Goal: Task Accomplishment & Management: Manage account settings

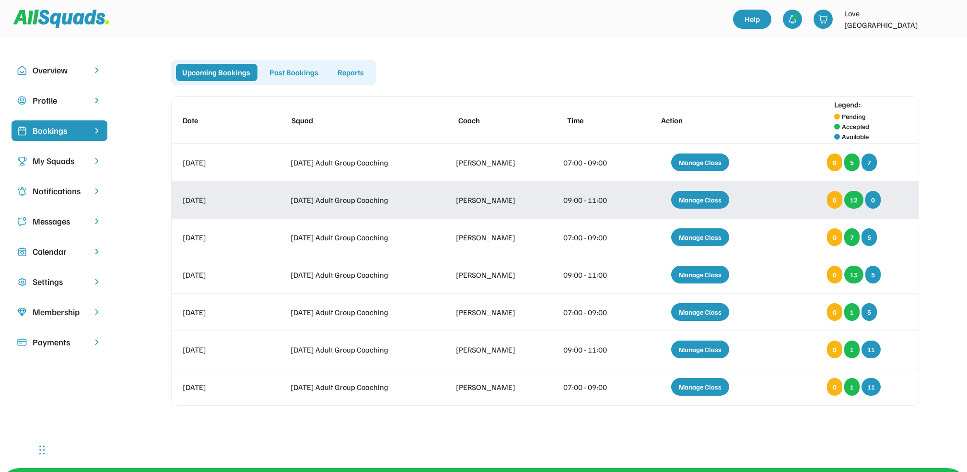
click at [700, 200] on div "Manage Class" at bounding box center [700, 200] width 58 height 18
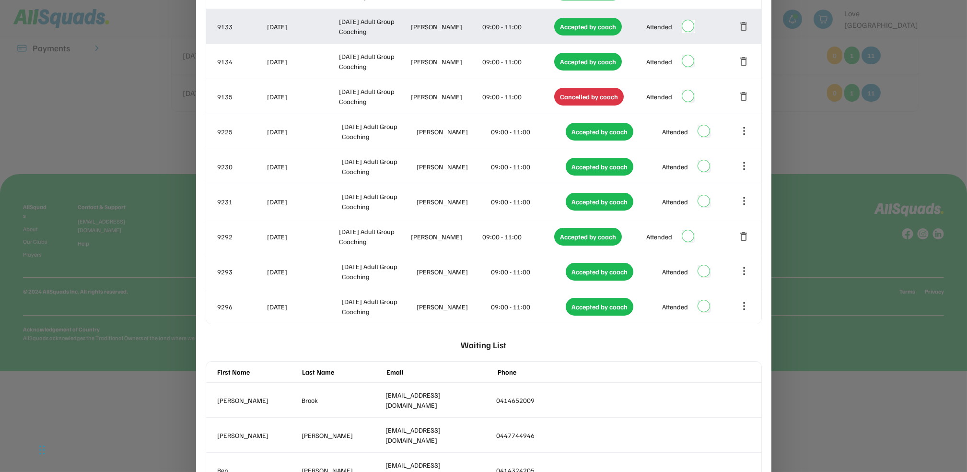
scroll to position [358, 0]
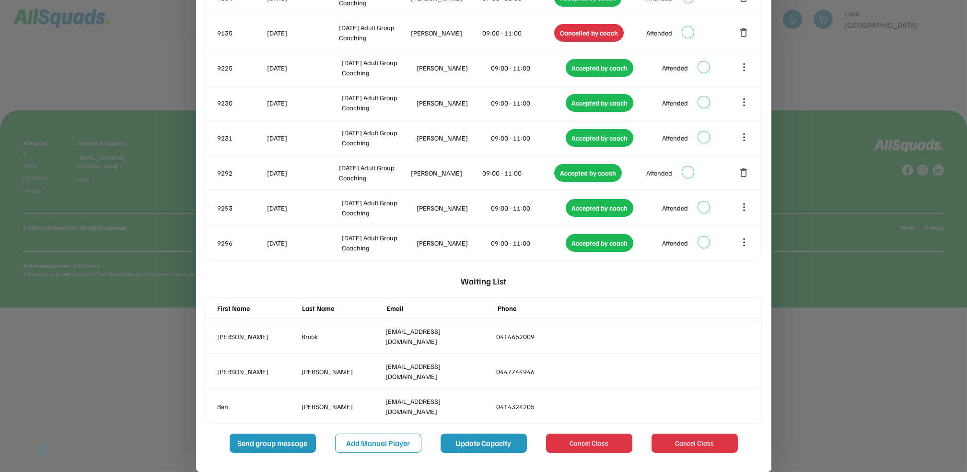
click at [485, 452] on button "Update Capacity" at bounding box center [484, 442] width 86 height 19
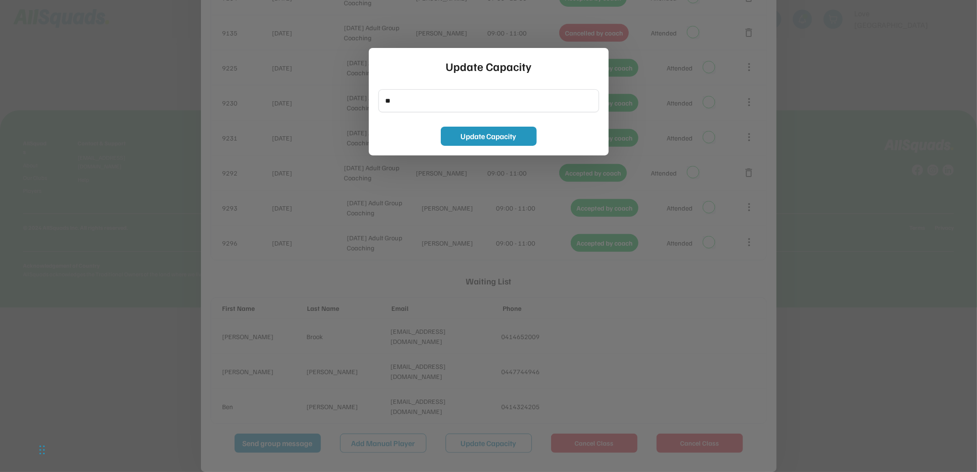
click at [405, 106] on input "input" at bounding box center [488, 100] width 221 height 23
type input "**"
click at [503, 131] on button "Update Capacity" at bounding box center [489, 136] width 96 height 19
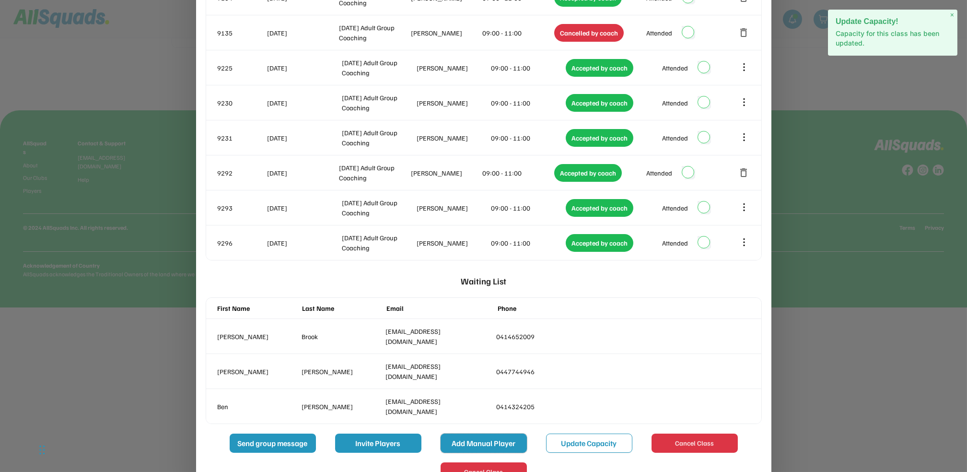
click at [500, 442] on button "Add Manual Player" at bounding box center [484, 442] width 86 height 19
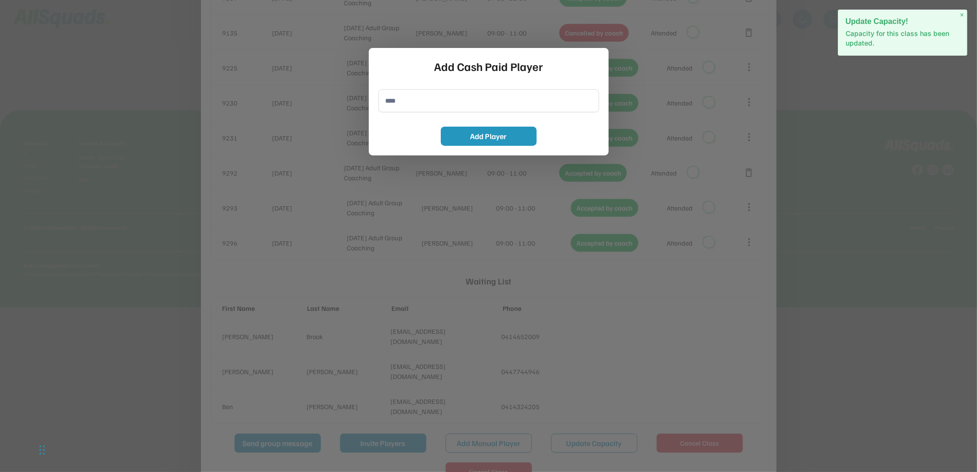
click at [405, 105] on input "input" at bounding box center [488, 100] width 221 height 23
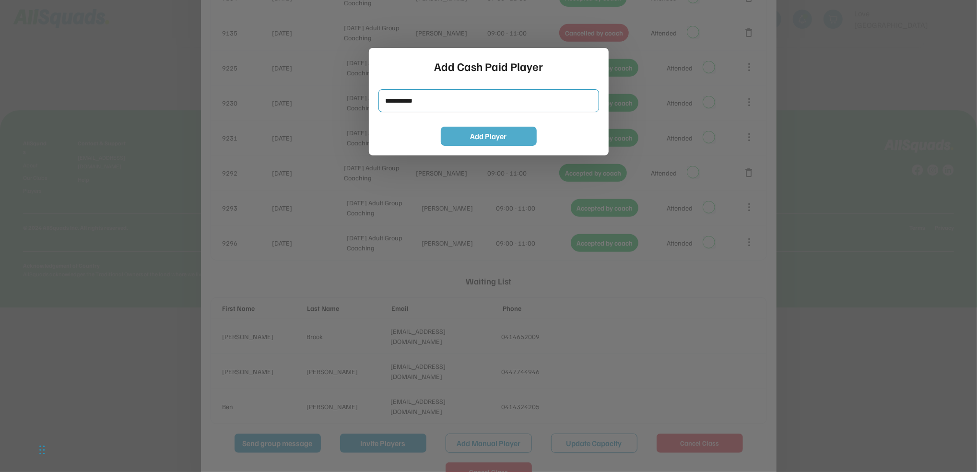
type input "**********"
click at [516, 140] on button "Add Player" at bounding box center [489, 136] width 96 height 19
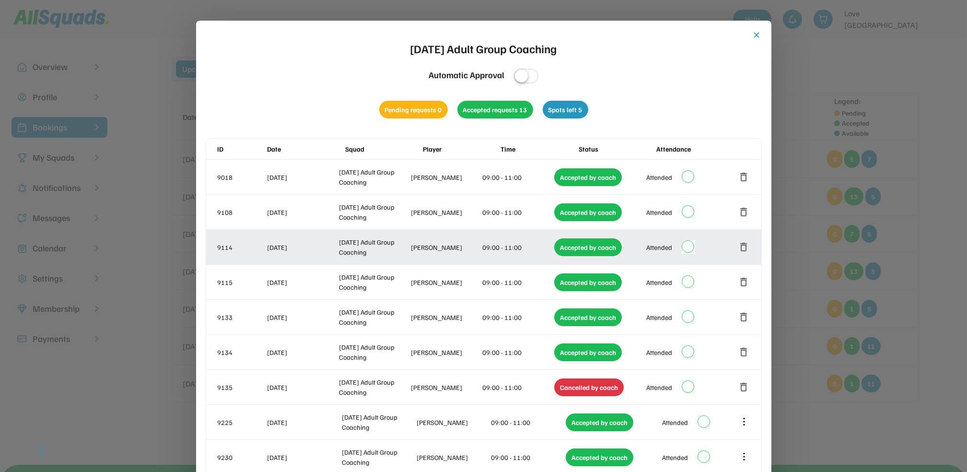
scroll to position [0, 0]
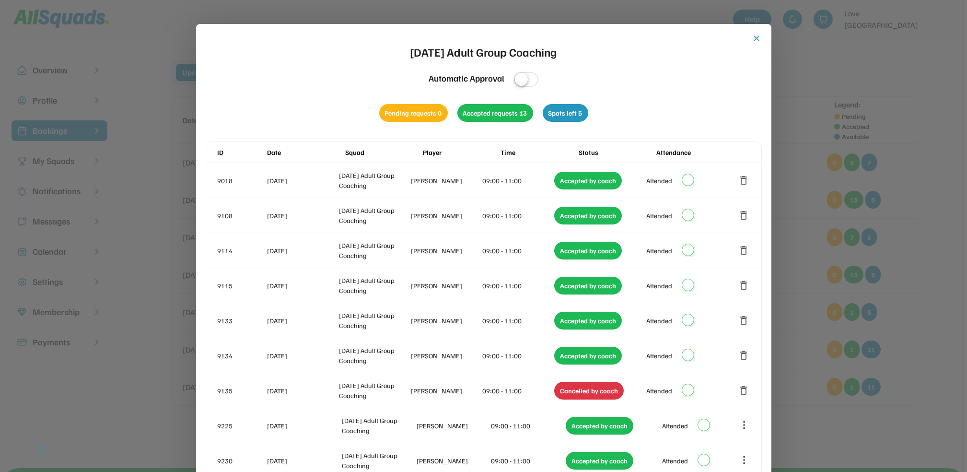
click at [756, 39] on button "close" at bounding box center [757, 39] width 10 height 10
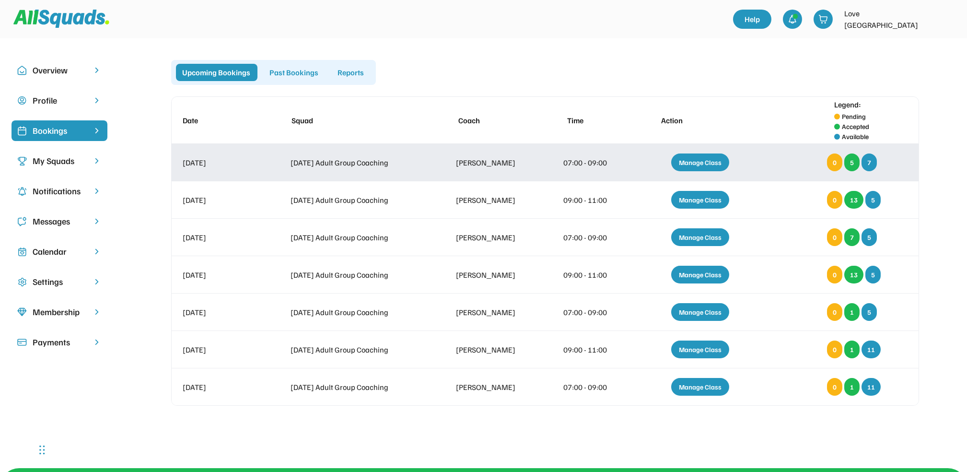
click at [694, 159] on div "Manage Class" at bounding box center [700, 162] width 58 height 18
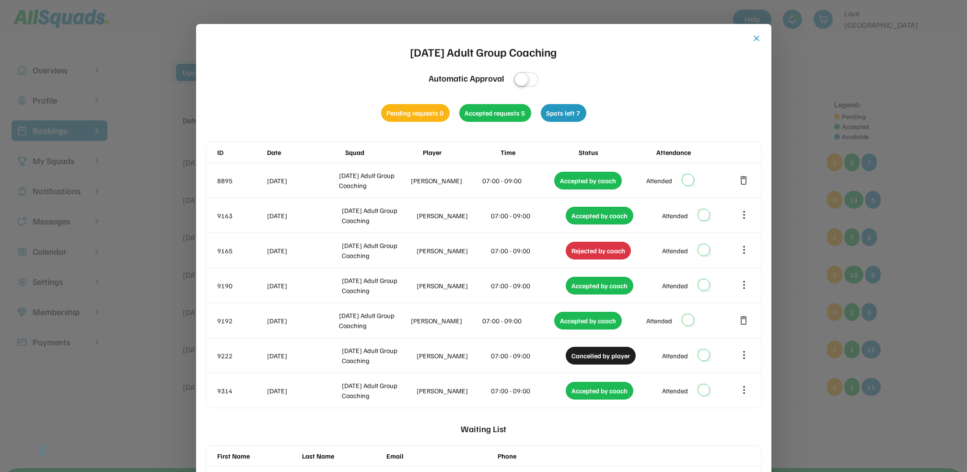
click at [759, 37] on button "close" at bounding box center [757, 39] width 10 height 10
